Goal: Task Accomplishment & Management: Use online tool/utility

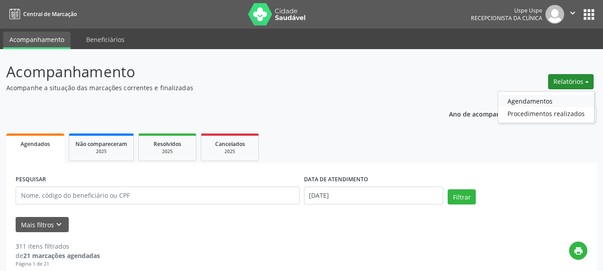
click at [554, 98] on link "Agendamentos" at bounding box center [546, 101] width 96 height 12
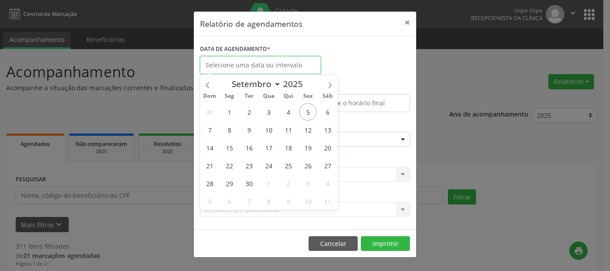
click at [301, 62] on input "text" at bounding box center [260, 65] width 121 height 18
click at [311, 108] on span "5" at bounding box center [307, 111] width 17 height 17
type input "[DATE]"
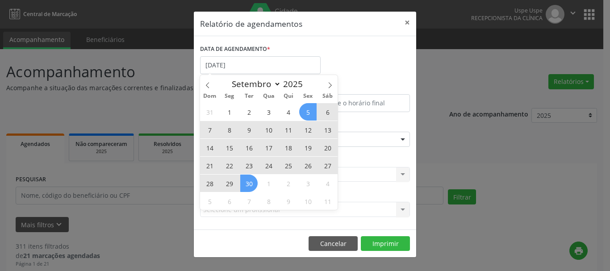
click at [254, 181] on span "30" at bounding box center [248, 183] width 17 height 17
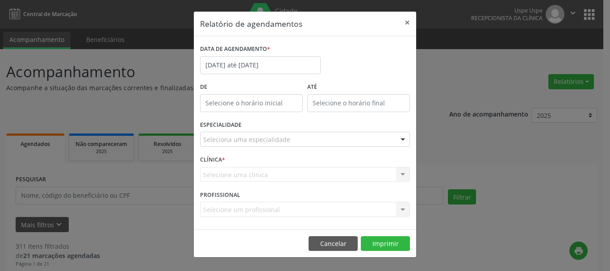
click at [234, 134] on div "Seleciona uma especialidade" at bounding box center [305, 139] width 210 height 15
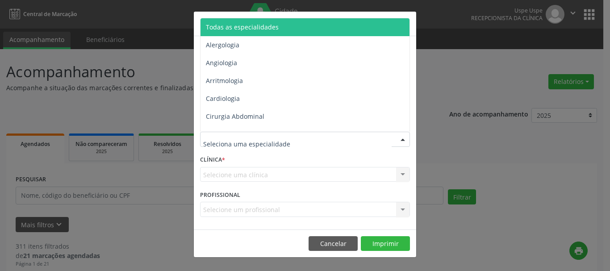
click at [230, 24] on span "Todas as especialidades" at bounding box center [242, 27] width 73 height 8
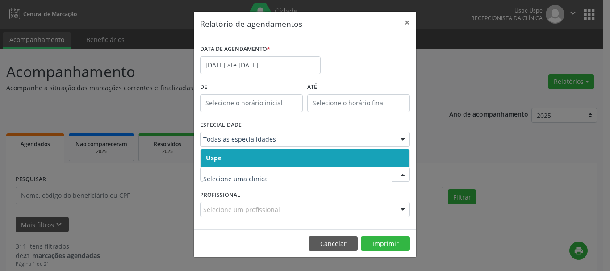
click at [211, 147] on div "ESPECIALIDADE Todas as especialidades Todas as especialidades Alergologia Angio…" at bounding box center [305, 135] width 214 height 35
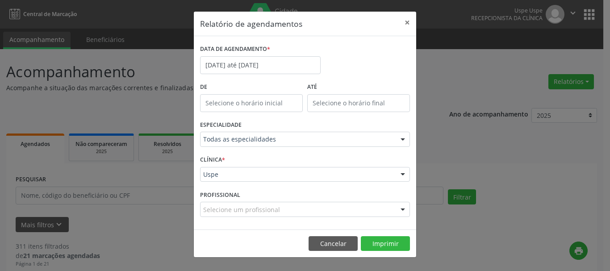
click at [211, 147] on div "ESPECIALIDADE Todas as especialidades Todas as especialidades Alergologia Angio…" at bounding box center [305, 135] width 214 height 35
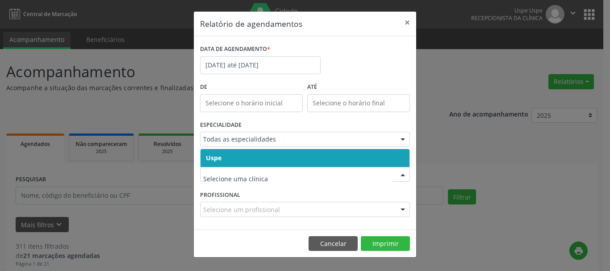
click at [213, 160] on span "Uspe" at bounding box center [214, 158] width 16 height 8
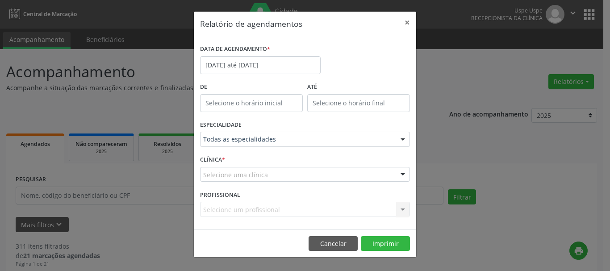
click at [213, 161] on label "CLÍNICA *" at bounding box center [212, 160] width 25 height 14
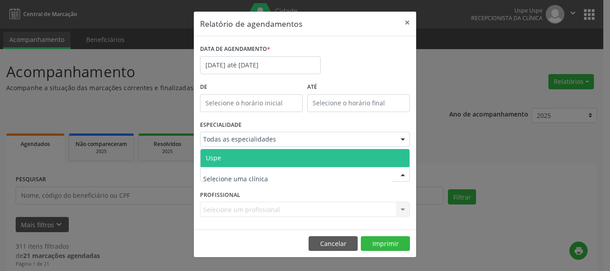
click at [228, 146] on div "Todas as especialidades" at bounding box center [305, 139] width 210 height 15
click at [217, 157] on span "Uspe" at bounding box center [213, 158] width 15 height 8
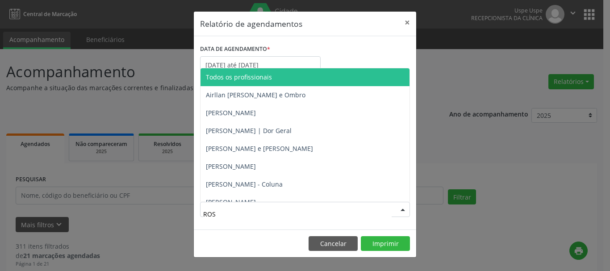
type input "ROST"
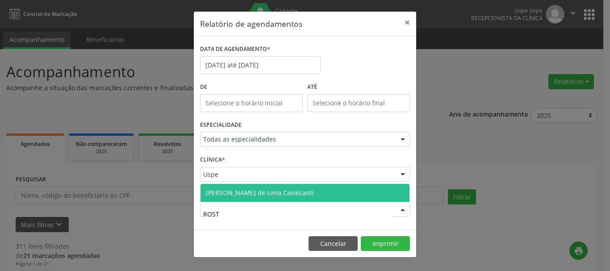
click at [213, 196] on span "[PERSON_NAME] de Lima Cavalcanti" at bounding box center [260, 192] width 108 height 8
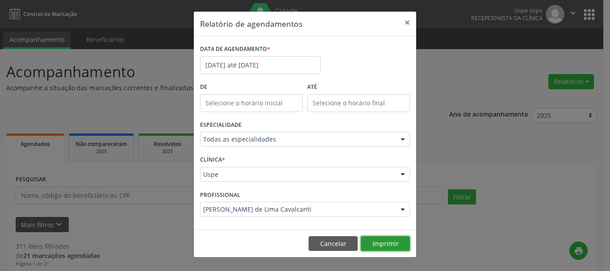
click at [377, 243] on button "Imprimir" at bounding box center [385, 243] width 49 height 15
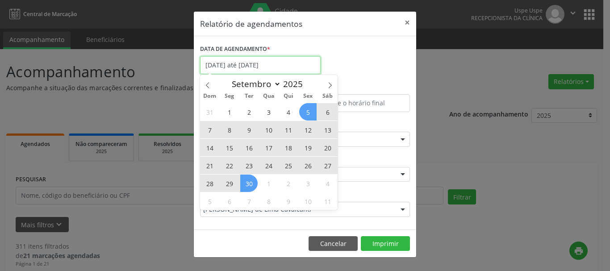
click at [244, 61] on input "[DATE] até [DATE]" at bounding box center [260, 65] width 121 height 18
click at [245, 129] on span "9" at bounding box center [248, 129] width 17 height 17
type input "[DATE]"
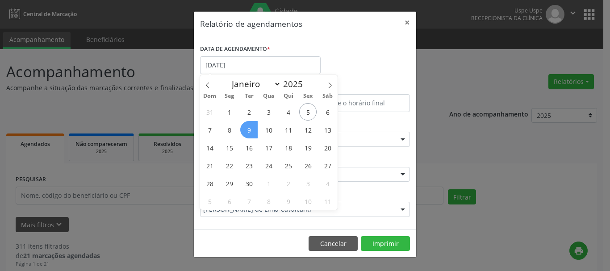
click at [245, 129] on span "9" at bounding box center [248, 129] width 17 height 17
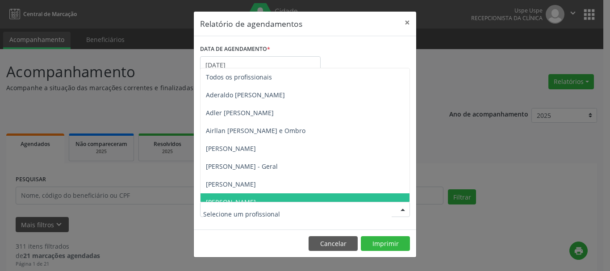
click at [260, 204] on div at bounding box center [305, 209] width 210 height 15
type input "RONA"
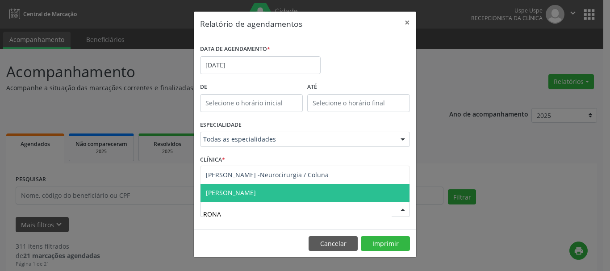
click at [251, 192] on span "[PERSON_NAME]" at bounding box center [231, 192] width 50 height 8
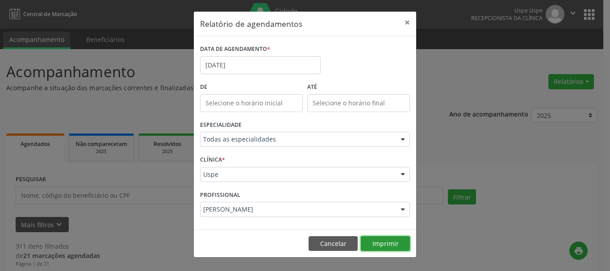
click at [373, 244] on button "Imprimir" at bounding box center [385, 243] width 49 height 15
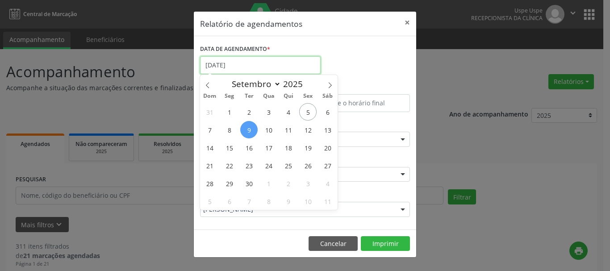
click at [256, 63] on input "[DATE]" at bounding box center [260, 65] width 121 height 18
click at [233, 149] on span "15" at bounding box center [228, 147] width 17 height 17
type input "[DATE]"
click at [233, 149] on span "15" at bounding box center [228, 147] width 17 height 17
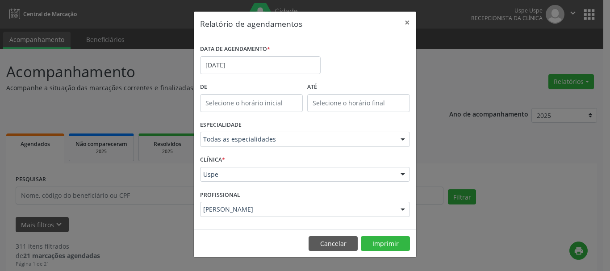
click at [245, 204] on div "[PERSON_NAME]" at bounding box center [305, 209] width 210 height 15
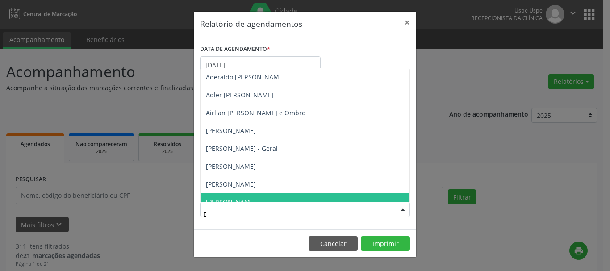
type input "ED"
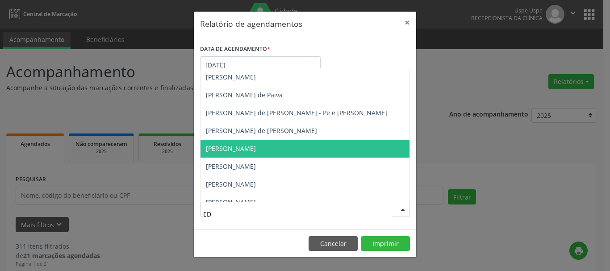
click at [256, 150] on span "[PERSON_NAME]" at bounding box center [231, 148] width 50 height 8
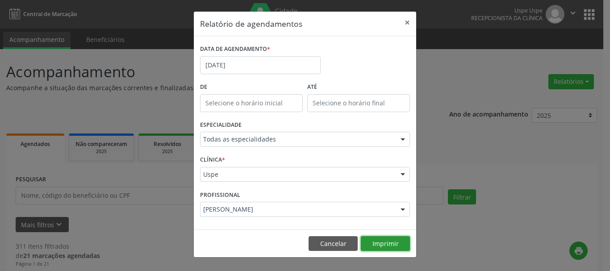
click at [377, 237] on button "Imprimir" at bounding box center [385, 243] width 49 height 15
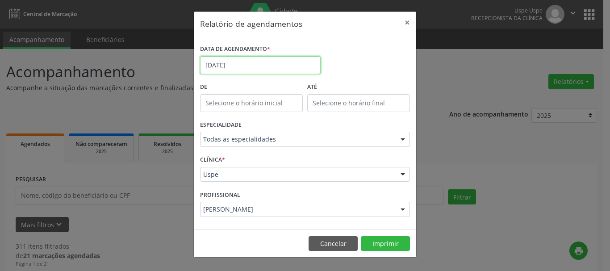
click at [237, 61] on input "[DATE]" at bounding box center [260, 65] width 121 height 18
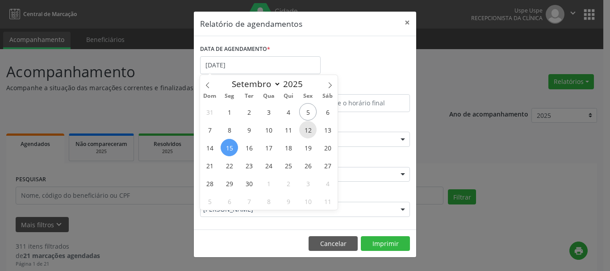
click at [307, 129] on span "12" at bounding box center [307, 129] width 17 height 17
type input "[DATE]"
click at [307, 129] on span "12" at bounding box center [307, 129] width 17 height 17
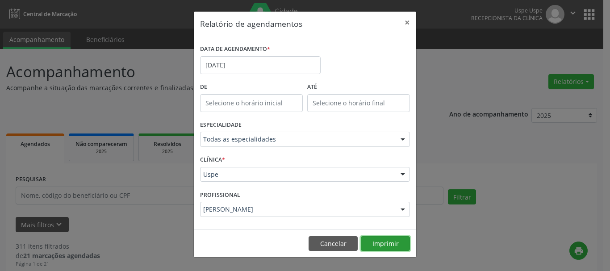
click at [391, 242] on button "Imprimir" at bounding box center [385, 243] width 49 height 15
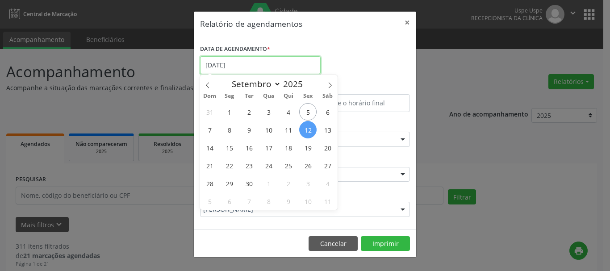
click at [225, 57] on input "[DATE]" at bounding box center [260, 65] width 121 height 18
click at [250, 131] on span "9" at bounding box center [248, 129] width 17 height 17
type input "[DATE]"
click at [250, 131] on span "9" at bounding box center [248, 129] width 17 height 17
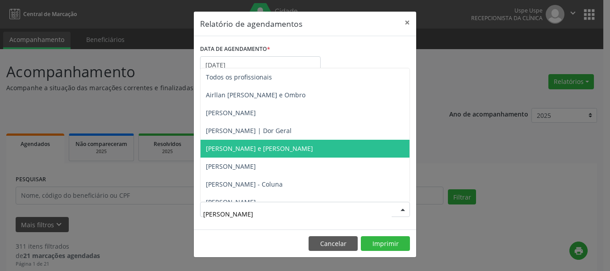
type input "RONA"
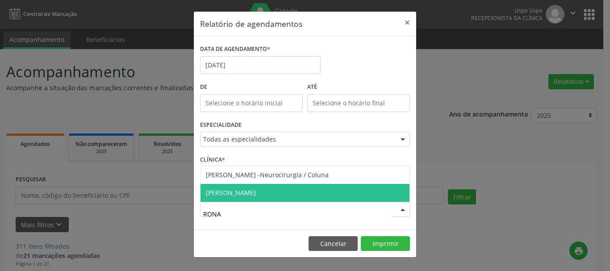
click at [256, 192] on span "[PERSON_NAME]" at bounding box center [231, 192] width 50 height 8
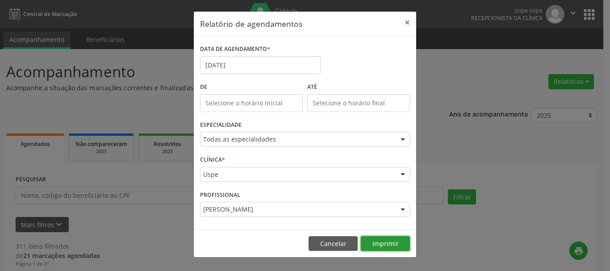
click at [388, 240] on button "Imprimir" at bounding box center [385, 243] width 49 height 15
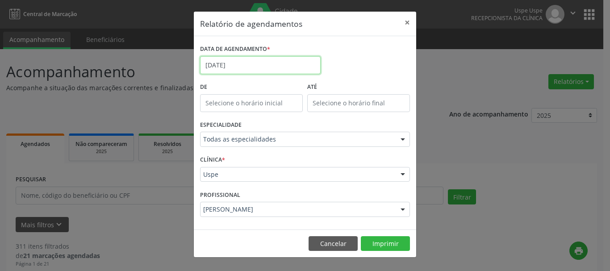
click at [249, 64] on input "[DATE]" at bounding box center [260, 65] width 121 height 18
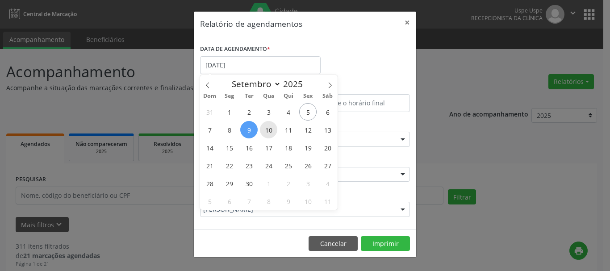
click at [266, 129] on span "10" at bounding box center [268, 129] width 17 height 17
type input "[DATE]"
click at [269, 126] on span "10" at bounding box center [268, 129] width 17 height 17
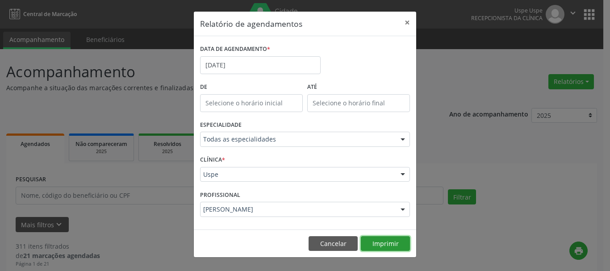
click at [385, 243] on button "Imprimir" at bounding box center [385, 243] width 49 height 15
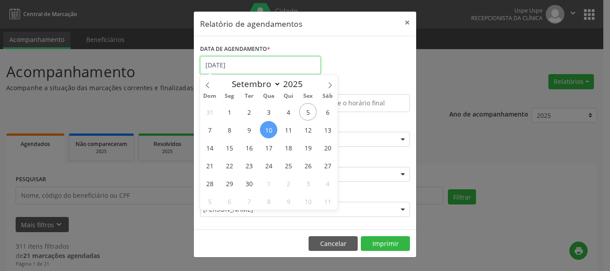
click at [269, 62] on input "[DATE]" at bounding box center [260, 65] width 121 height 18
click at [310, 115] on span "5" at bounding box center [307, 111] width 17 height 17
type input "[DATE]"
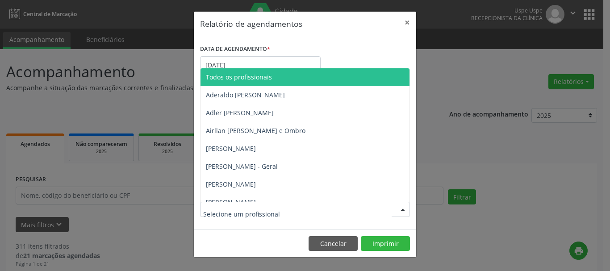
click at [260, 71] on span "Todos os profissionais" at bounding box center [323, 77] width 246 height 18
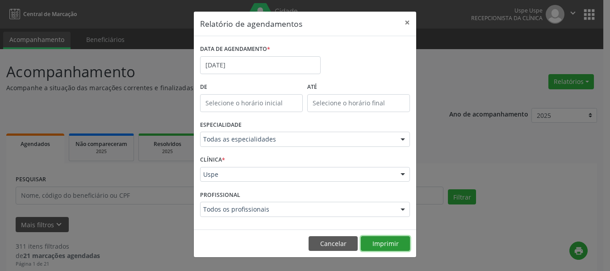
click at [388, 246] on button "Imprimir" at bounding box center [385, 243] width 49 height 15
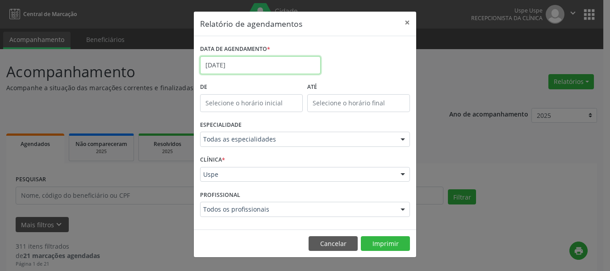
click at [247, 62] on input "[DATE]" at bounding box center [260, 65] width 121 height 18
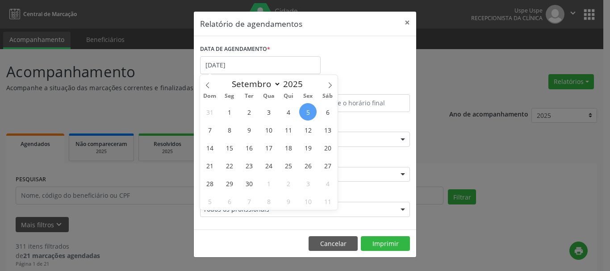
click at [307, 108] on span "5" at bounding box center [307, 111] width 17 height 17
type input "[DATE]"
click at [307, 108] on span "5" at bounding box center [307, 111] width 17 height 17
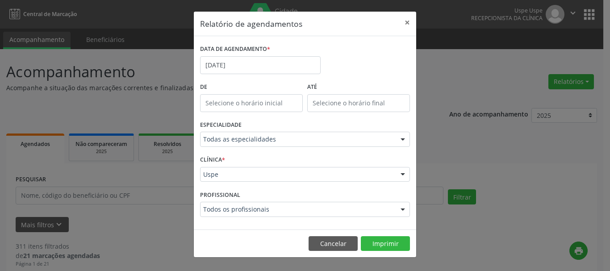
click at [254, 222] on div "PROFISSIONAL Todos os profissionais Todos os profissionais Aderaldo [PERSON_NAM…" at bounding box center [305, 205] width 214 height 35
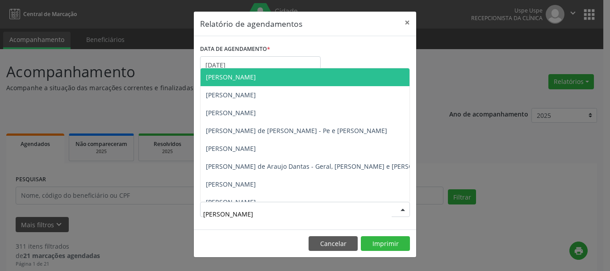
type input "JOH"
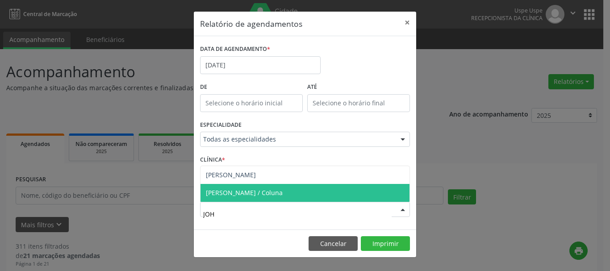
click at [261, 193] on span "[PERSON_NAME] / Coluna" at bounding box center [244, 192] width 77 height 8
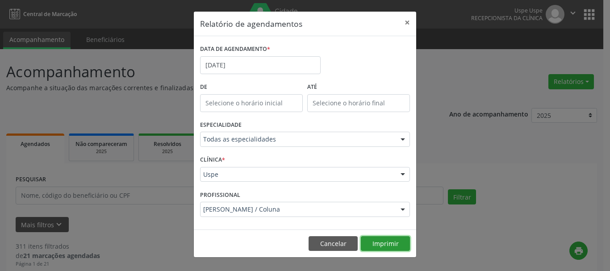
click at [382, 243] on button "Imprimir" at bounding box center [385, 243] width 49 height 15
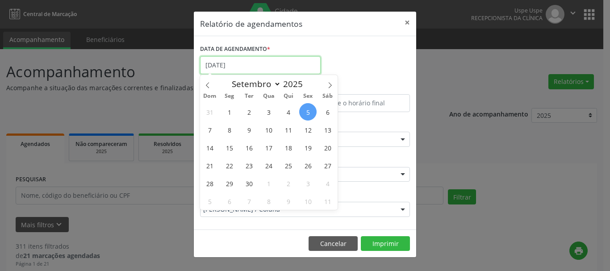
click at [244, 59] on input "[DATE]" at bounding box center [260, 65] width 121 height 18
click at [251, 132] on span "9" at bounding box center [248, 129] width 17 height 17
type input "[DATE]"
click at [251, 132] on span "9" at bounding box center [248, 129] width 17 height 17
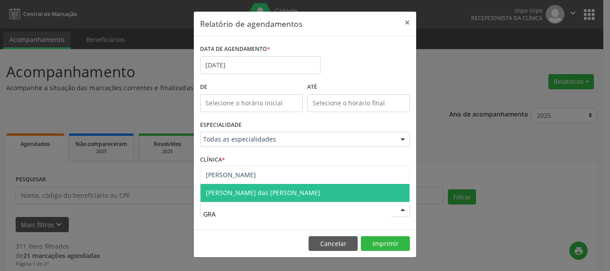
type input "GRAC"
click at [254, 191] on span "[PERSON_NAME] das [PERSON_NAME]" at bounding box center [263, 192] width 114 height 8
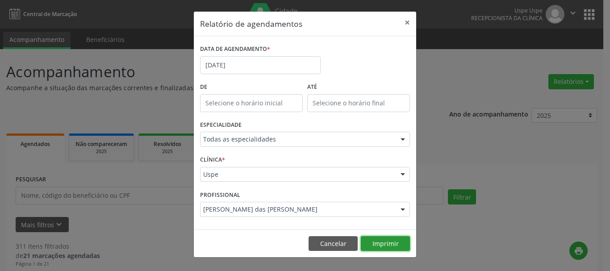
click at [381, 239] on button "Imprimir" at bounding box center [385, 243] width 49 height 15
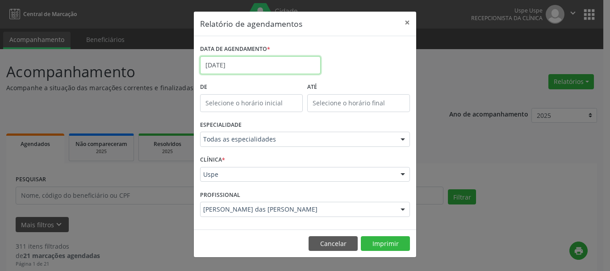
click at [239, 69] on input "[DATE]" at bounding box center [260, 65] width 121 height 18
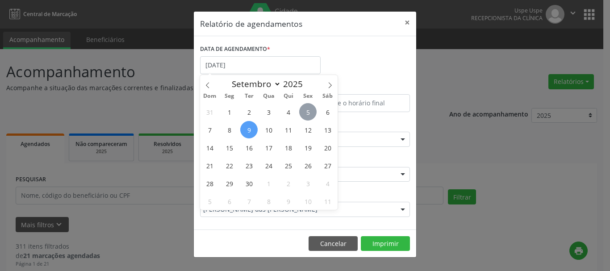
click at [307, 104] on span "5" at bounding box center [307, 111] width 17 height 17
type input "[DATE]"
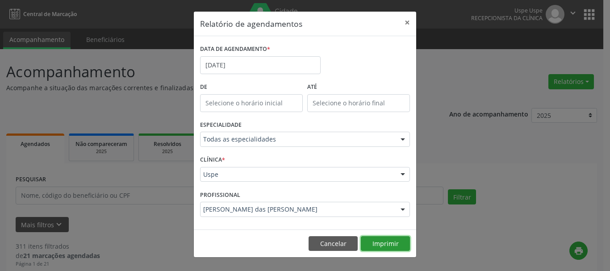
click at [388, 243] on button "Imprimir" at bounding box center [385, 243] width 49 height 15
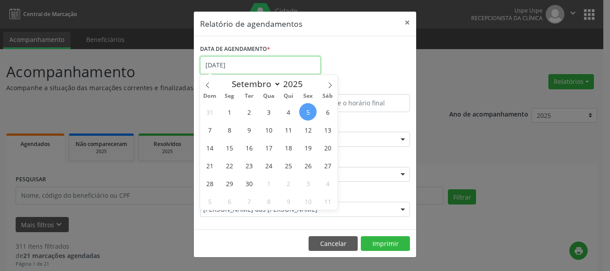
click at [226, 73] on body "Central de Marcação Uspe Uspe Recepcionista da clínica  Configurações Sair app…" at bounding box center [305, 135] width 610 height 271
click at [250, 135] on span "9" at bounding box center [248, 129] width 17 height 17
type input "[DATE]"
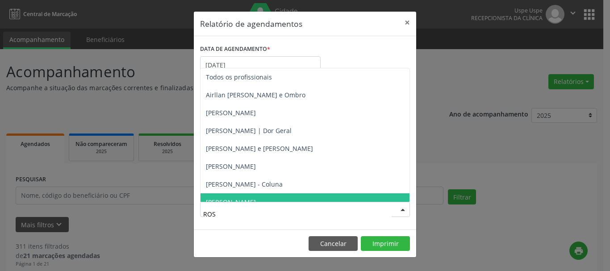
type input "ROSI"
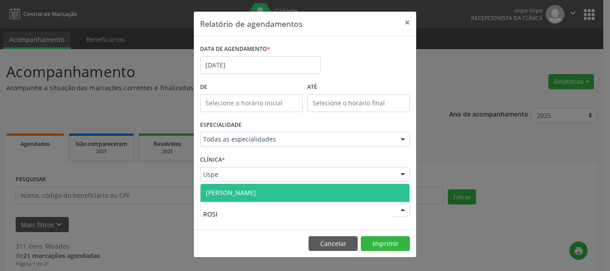
click at [237, 194] on span "[PERSON_NAME]" at bounding box center [231, 192] width 50 height 8
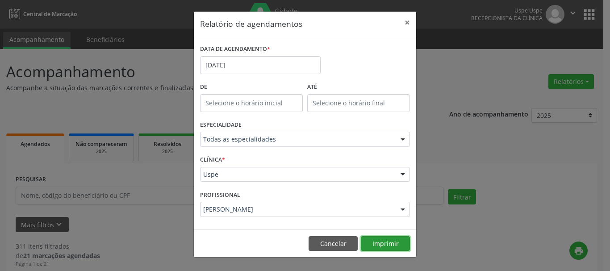
click at [402, 243] on button "Imprimir" at bounding box center [385, 243] width 49 height 15
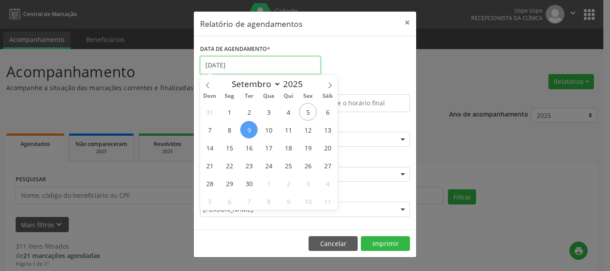
click at [243, 69] on input "[DATE]" at bounding box center [260, 65] width 121 height 18
click at [253, 129] on span "9" at bounding box center [248, 129] width 17 height 17
type input "[DATE]"
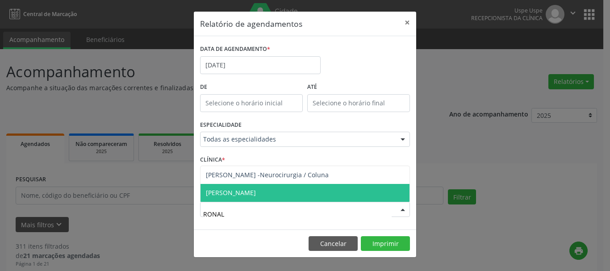
type input "[PERSON_NAME]"
click at [246, 195] on span "[PERSON_NAME]" at bounding box center [231, 192] width 50 height 8
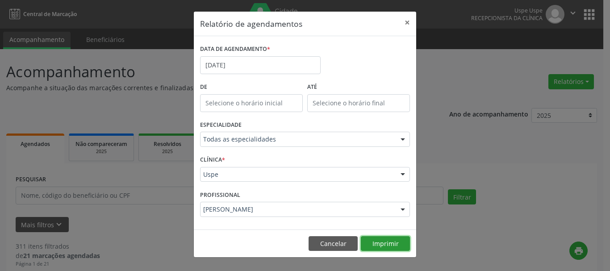
click at [402, 250] on button "Imprimir" at bounding box center [385, 243] width 49 height 15
